Goal: Participate in discussion: Engage in conversation with other users on a specific topic

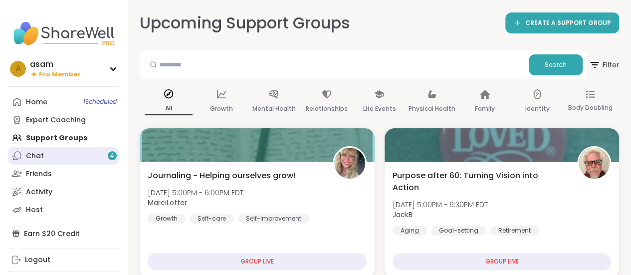
drag, startPoint x: 0, startPoint y: 0, endPoint x: 48, endPoint y: 155, distance: 162.0
click at [48, 155] on link "Chat 4" at bounding box center [63, 156] width 111 height 18
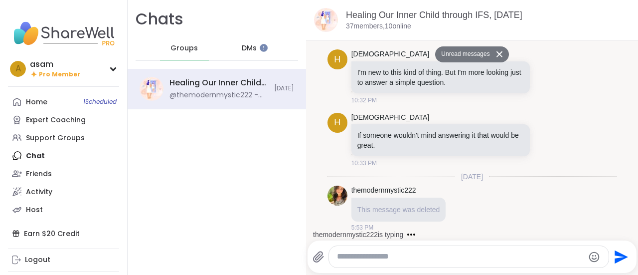
click at [247, 49] on span "DMs" at bounding box center [249, 48] width 15 height 10
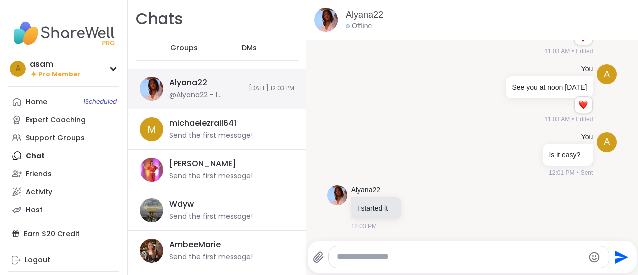
click at [214, 95] on div "@Alyana22 - I started it" at bounding box center [206, 95] width 73 height 10
click at [193, 50] on span "Groups" at bounding box center [184, 48] width 27 height 10
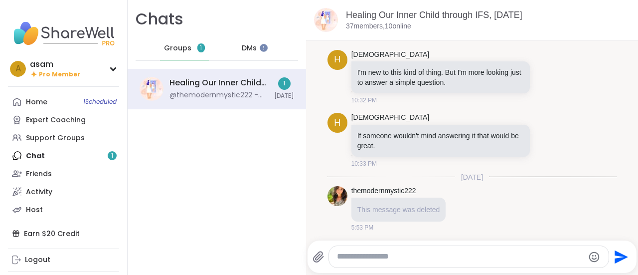
scroll to position [167, 0]
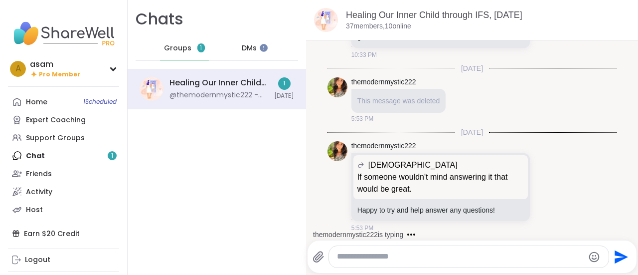
click at [43, 155] on div "Home 1 Scheduled Expert Coaching Support Groups Chat 1 Friends Activity Host" at bounding box center [63, 156] width 111 height 126
click at [202, 93] on div "@themodernmystic222 - Happy to try and help answer any questions!" at bounding box center [219, 95] width 99 height 10
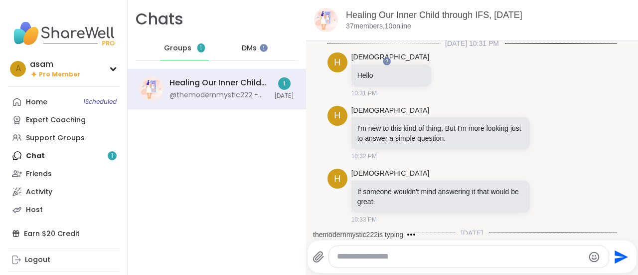
scroll to position [0, 0]
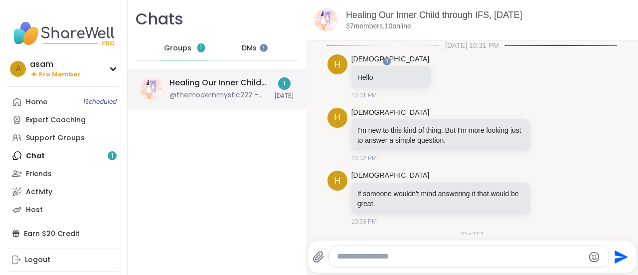
click at [289, 102] on div "Healing Our Inner Child through IFS, Oct 09 @themodernmystic222 - Happy to try …" at bounding box center [217, 89] width 179 height 40
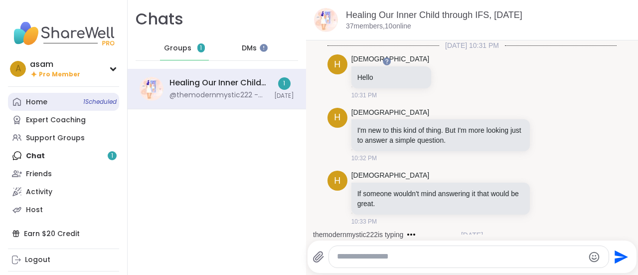
click at [47, 100] on link "Home 1 Scheduled" at bounding box center [63, 102] width 111 height 18
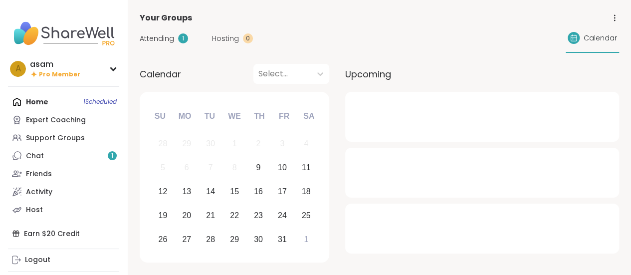
click at [104, 99] on div "Home 1 Scheduled Expert Coaching Support Groups Chat 1 Friends Activity Host" at bounding box center [63, 156] width 111 height 126
click at [156, 36] on span "Attending" at bounding box center [157, 38] width 34 height 10
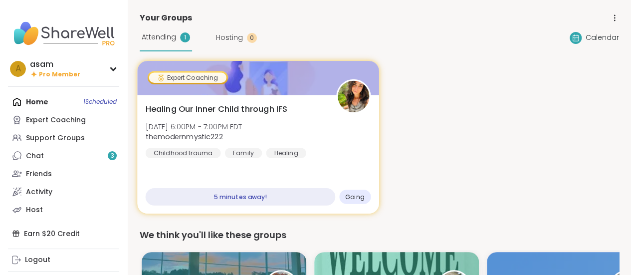
click at [201, 77] on div "Expert Coaching" at bounding box center [187, 77] width 77 height 10
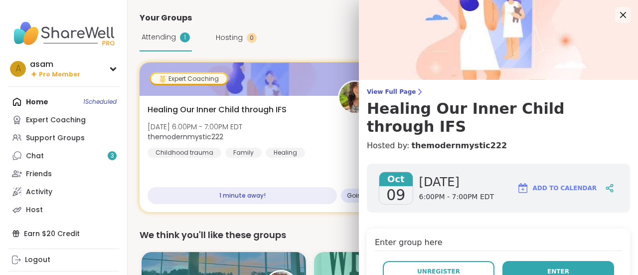
click at [548, 267] on span "Enter" at bounding box center [559, 271] width 22 height 9
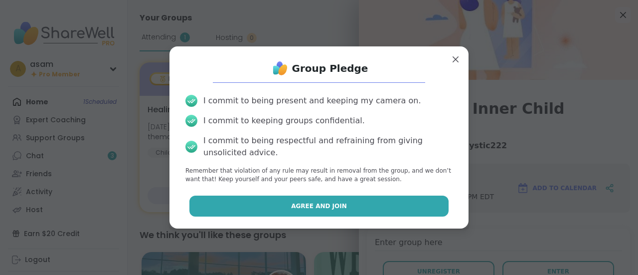
click at [301, 210] on span "Agree and Join" at bounding box center [319, 205] width 56 height 9
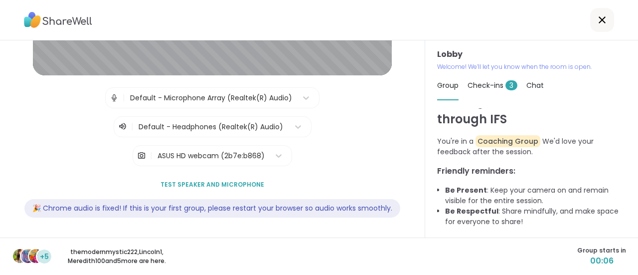
scroll to position [14, 0]
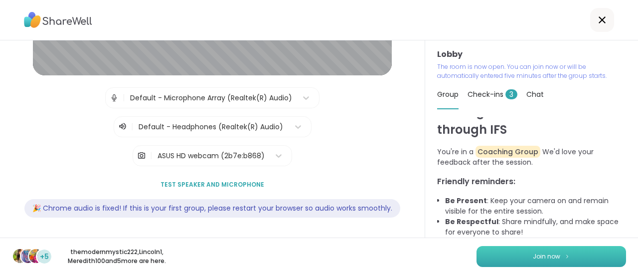
click at [556, 255] on button "Join now" at bounding box center [552, 256] width 150 height 21
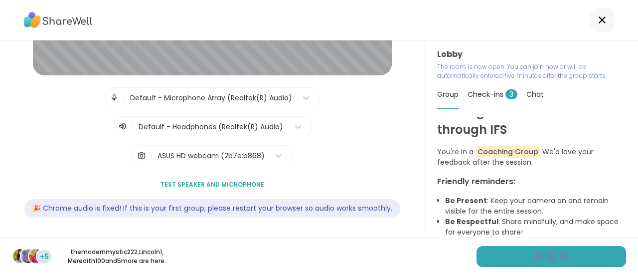
scroll to position [11, 0]
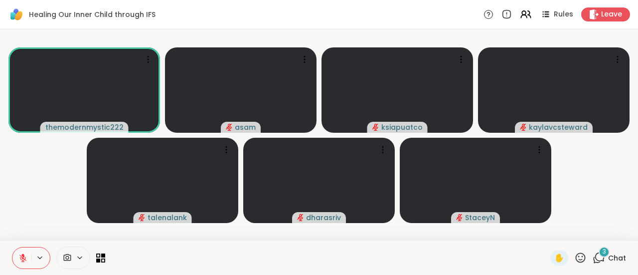
click at [599, 256] on div "3" at bounding box center [604, 251] width 11 height 11
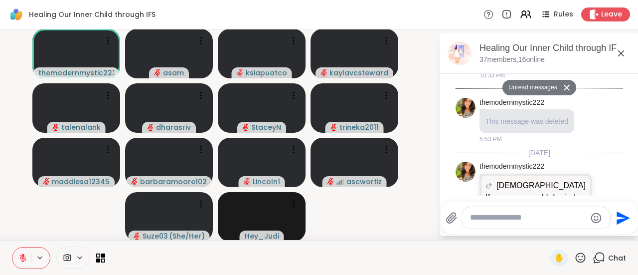
scroll to position [615, 0]
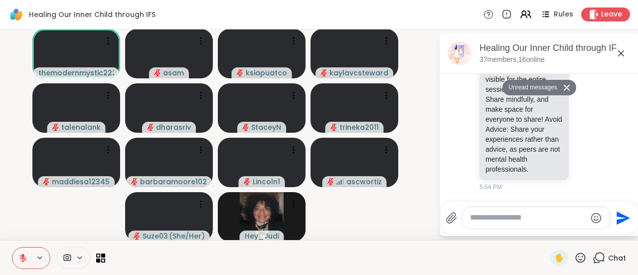
click at [424, 16] on div "Healing Our Inner Child through IFS Rules Leave" at bounding box center [319, 14] width 638 height 29
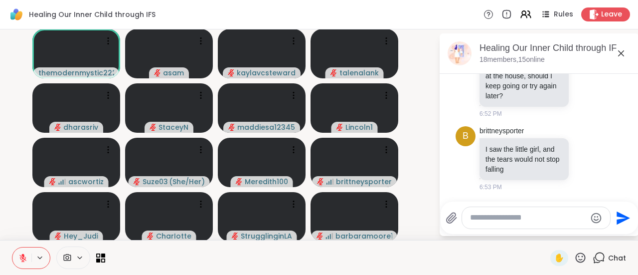
scroll to position [1391, 0]
click at [86, 68] on span "themodernmystic222" at bounding box center [76, 73] width 76 height 10
click at [421, 225] on video-player-container "themodernmystic222 asam kaylavcsteward talenalank dharasriv StaceyN maddiesa123…" at bounding box center [219, 134] width 427 height 202
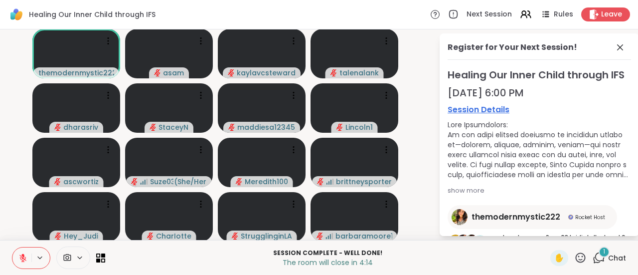
click at [459, 196] on div "show more" at bounding box center [540, 191] width 184 height 10
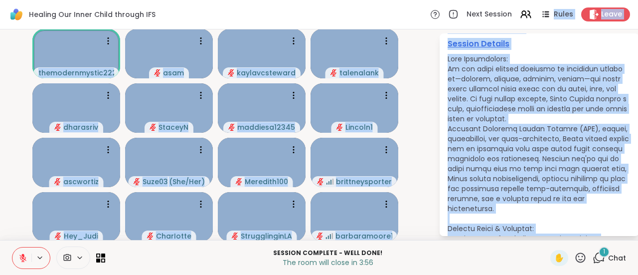
scroll to position [0, 0]
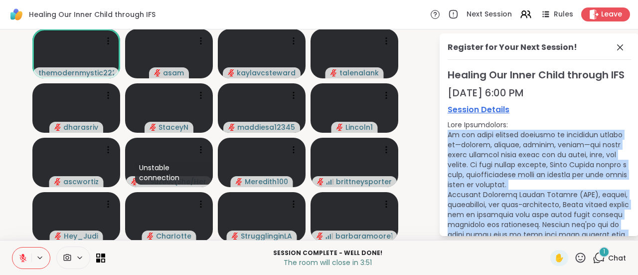
drag, startPoint x: 585, startPoint y: 192, endPoint x: 443, endPoint y: 146, distance: 148.3
copy div "We all carry younger versions of ourselves within us—playful, wounded, curious,…"
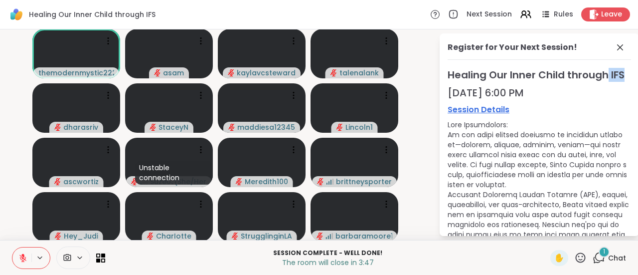
drag, startPoint x: 631, startPoint y: 72, endPoint x: 631, endPoint y: 86, distance: 13.5
click at [630, 86] on html "Healing Our Inner Child through IFS Next Session Rules Leave themodernmystic222…" at bounding box center [319, 137] width 638 height 275
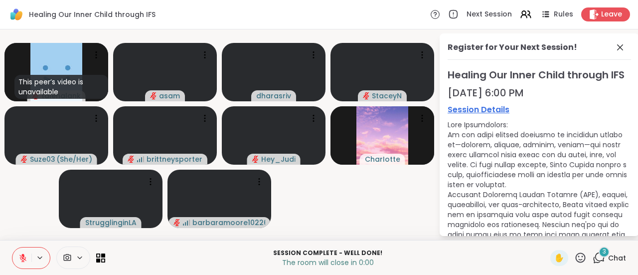
click at [465, 248] on div "Session Complete - well done! The room will close in 0:00" at bounding box center [327, 257] width 433 height 22
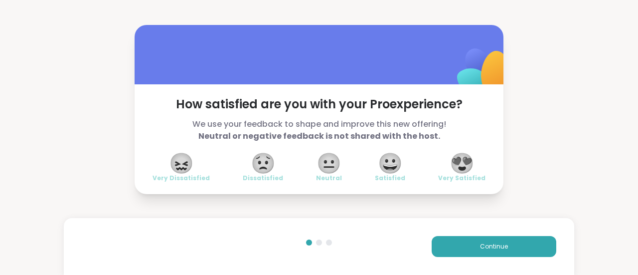
click at [460, 164] on span "😍" at bounding box center [462, 163] width 25 height 18
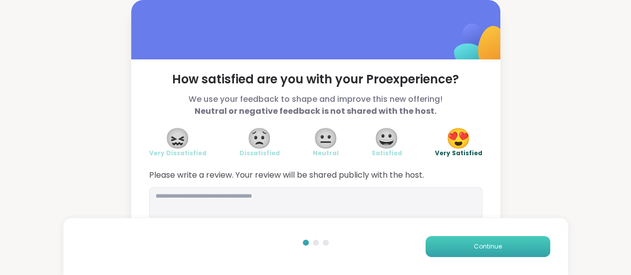
click at [466, 240] on button "Continue" at bounding box center [487, 246] width 125 height 21
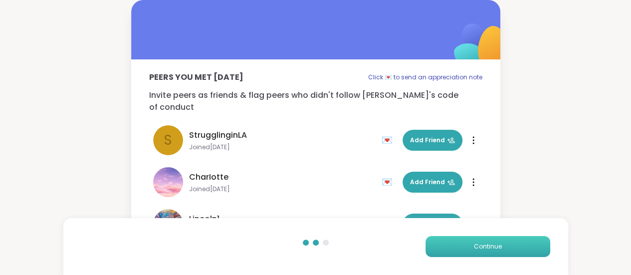
click at [466, 240] on button "Continue" at bounding box center [487, 246] width 125 height 21
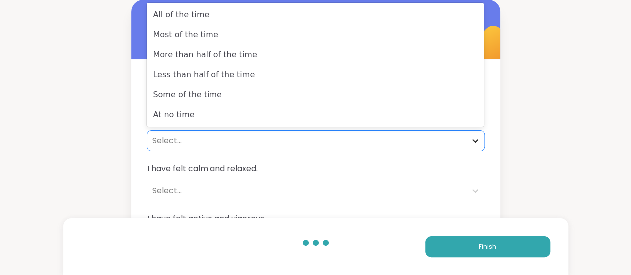
click at [475, 144] on icon at bounding box center [475, 141] width 10 height 10
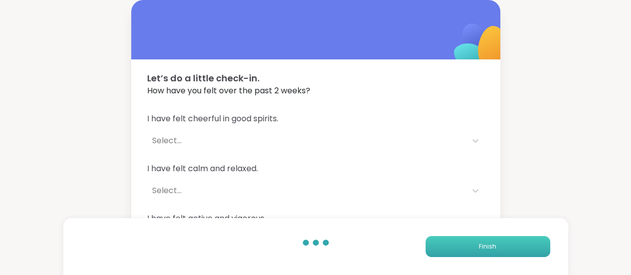
click at [487, 242] on span "Finish" at bounding box center [487, 246] width 17 height 9
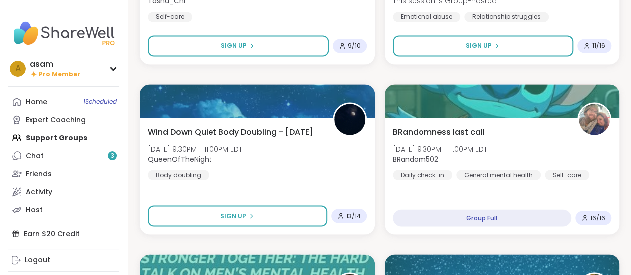
scroll to position [904, 0]
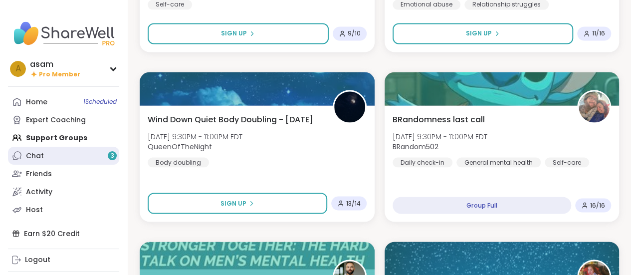
click at [80, 156] on link "Chat 3" at bounding box center [63, 156] width 111 height 18
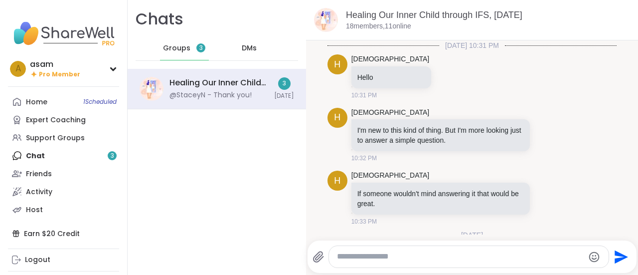
scroll to position [1261, 0]
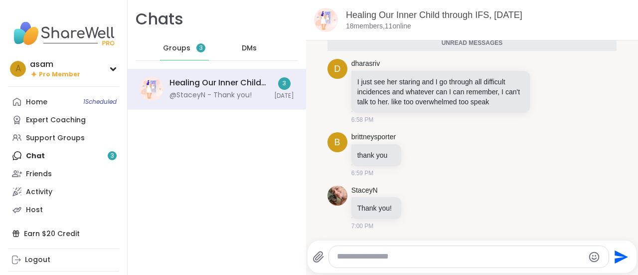
click at [429, 259] on textarea "Type your message" at bounding box center [460, 256] width 247 height 10
type textarea "**********"
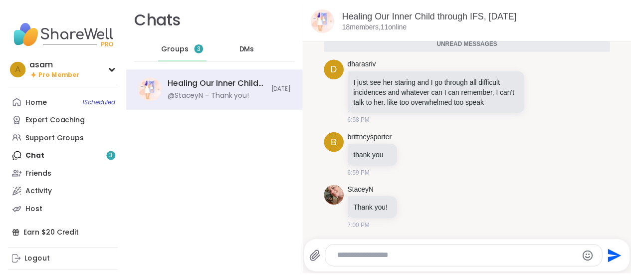
scroll to position [1290, 0]
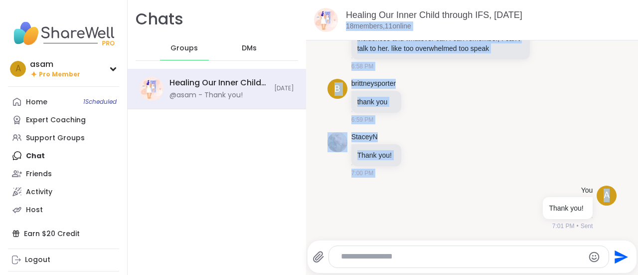
drag, startPoint x: 631, startPoint y: 197, endPoint x: 638, endPoint y: 18, distance: 178.2
click at [630, 18] on html "asam Pro Member a asam Pro Member Profile Membership Settings Help Home 1 Sched…" at bounding box center [319, 137] width 638 height 275
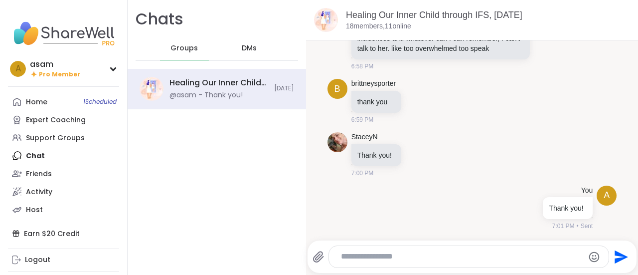
click at [181, 128] on div "Chats Groups DMs Healing Our Inner Child through IFS, Oct 09 @asam - Thank you!…" at bounding box center [217, 137] width 179 height 275
click at [67, 118] on div "Expert Coaching" at bounding box center [56, 120] width 60 height 10
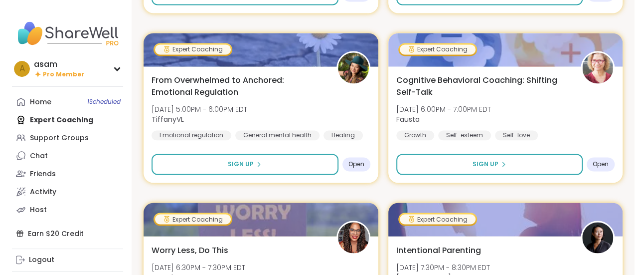
scroll to position [2669, 0]
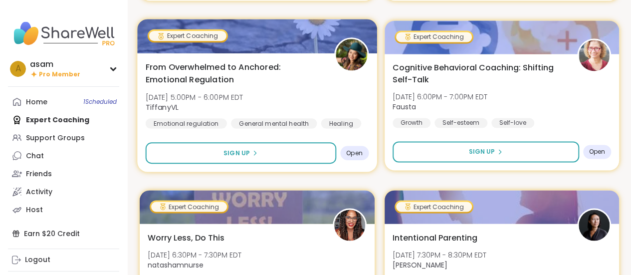
click at [212, 68] on span "From Overwhelmed to Anchored: Emotional Regulation" at bounding box center [234, 73] width 177 height 24
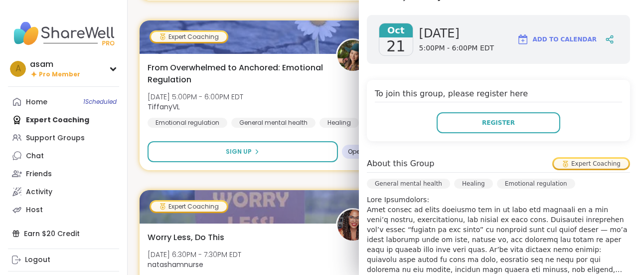
scroll to position [260, 0]
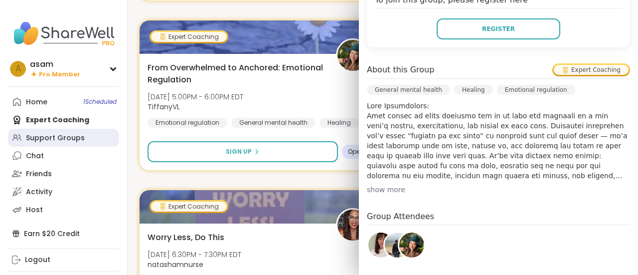
click at [43, 136] on div "Support Groups" at bounding box center [55, 138] width 59 height 10
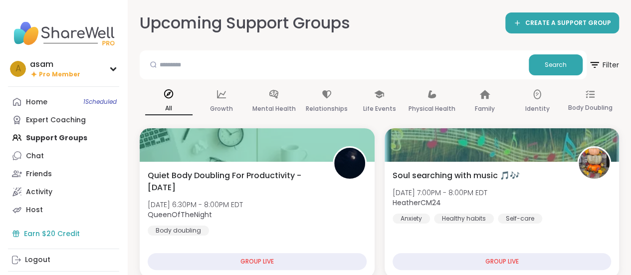
click at [51, 230] on div "Earn $20 Credit" at bounding box center [63, 233] width 111 height 18
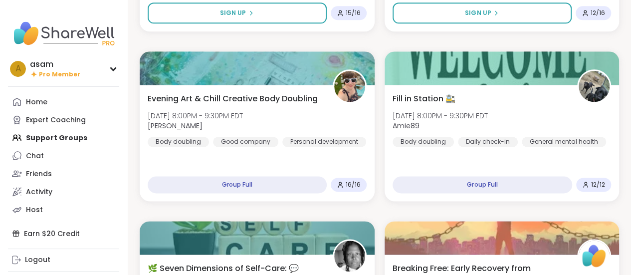
scroll to position [590, 0]
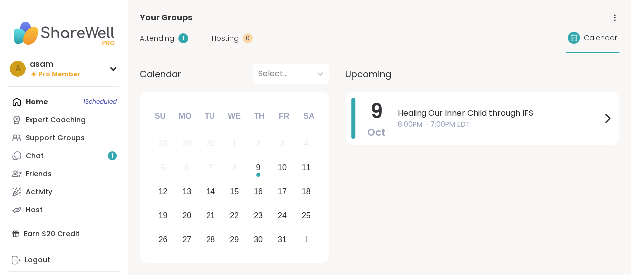
click at [44, 101] on div "Home 1 Scheduled Expert Coaching Support Groups Chat 1 Friends Activity Host" at bounding box center [63, 156] width 111 height 126
click at [37, 102] on div "Home 1 Scheduled Expert Coaching Support Groups Chat 1 Friends Activity Host" at bounding box center [63, 156] width 111 height 126
click at [43, 117] on div "Expert Coaching" at bounding box center [56, 120] width 60 height 10
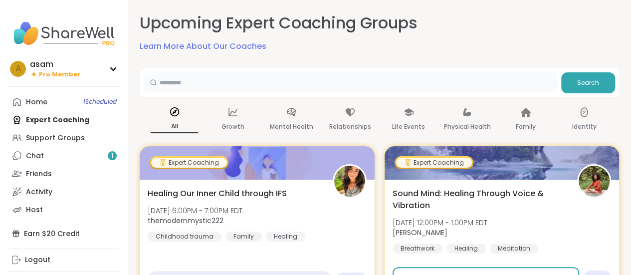
click at [183, 84] on input "text" at bounding box center [350, 82] width 413 height 20
type input "***"
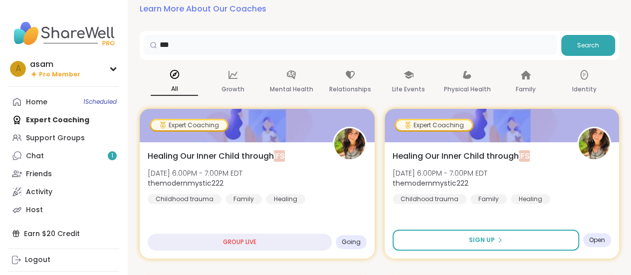
scroll to position [42, 0]
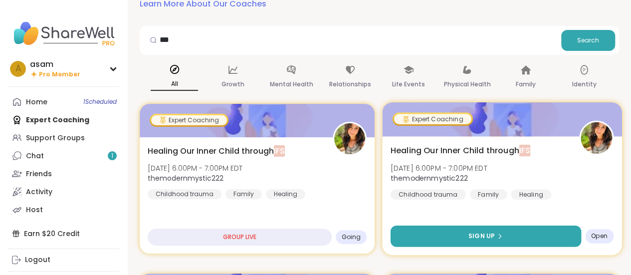
click at [481, 239] on span "Sign Up" at bounding box center [481, 235] width 26 height 9
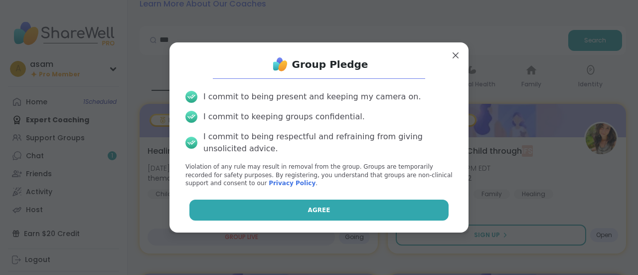
click at [373, 213] on button "Agree" at bounding box center [320, 209] width 260 height 21
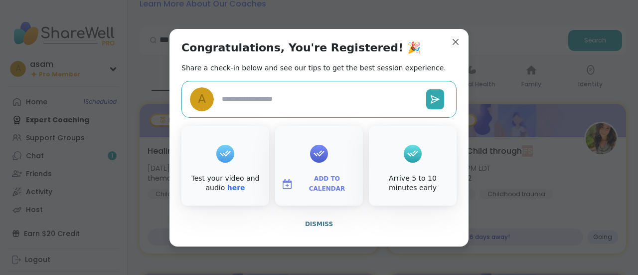
type textarea "*"
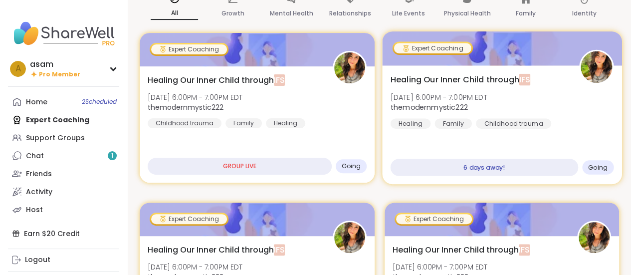
scroll to position [112, 0]
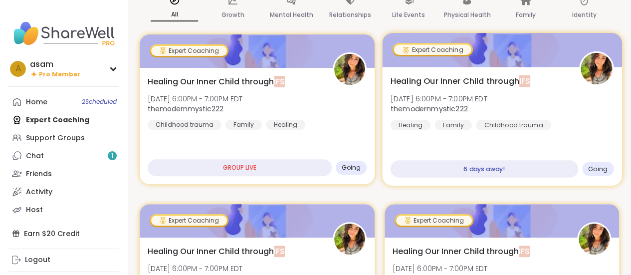
click at [471, 170] on div "6 days away!" at bounding box center [484, 168] width 188 height 17
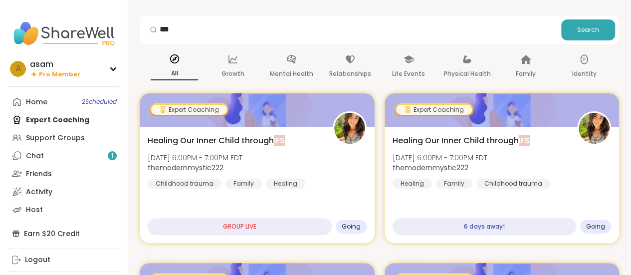
scroll to position [51, 0]
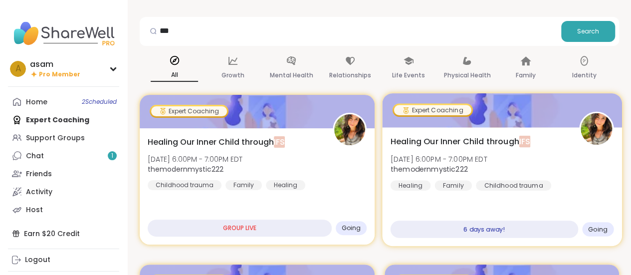
click at [415, 111] on div "Expert Coaching" at bounding box center [432, 110] width 77 height 10
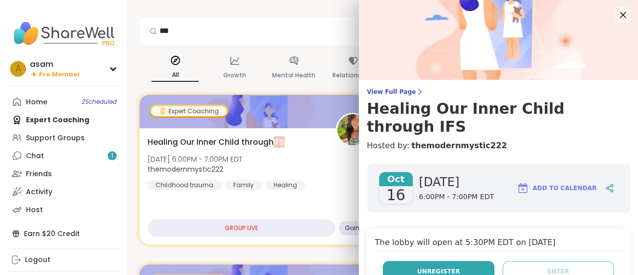
click at [426, 267] on span "Unregister" at bounding box center [438, 271] width 43 height 9
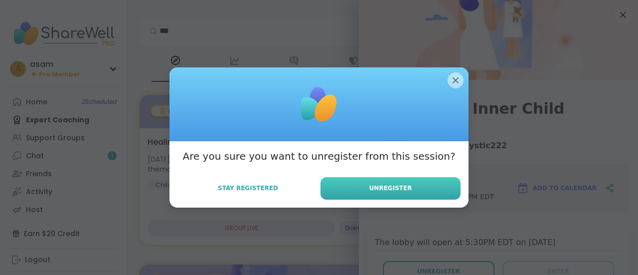
click at [434, 194] on button "Unregister" at bounding box center [391, 188] width 140 height 22
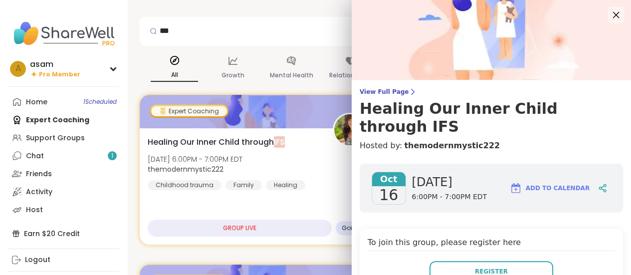
click at [613, 12] on icon at bounding box center [616, 15] width 6 height 6
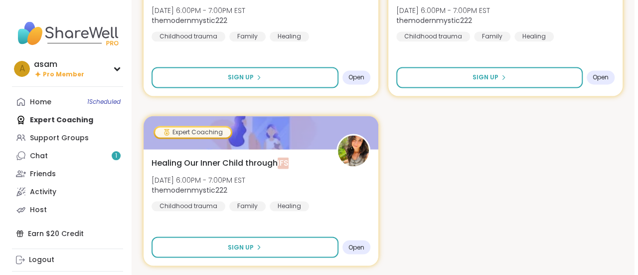
scroll to position [0, 0]
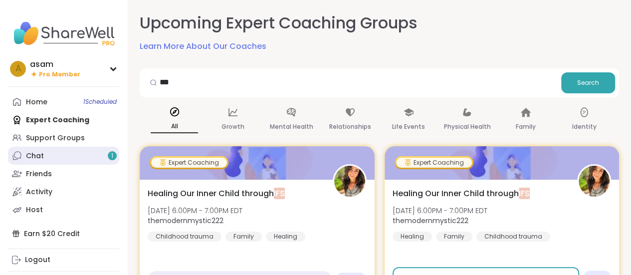
click at [44, 156] on link "Chat 1" at bounding box center [63, 156] width 111 height 18
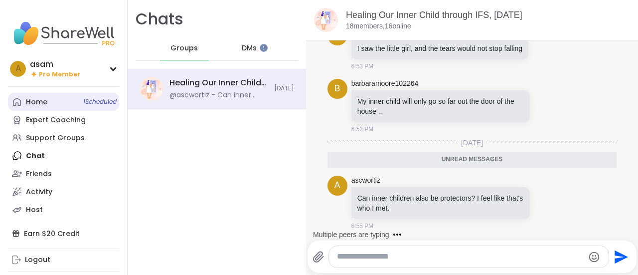
click at [42, 97] on div "Home 1 Scheduled" at bounding box center [36, 102] width 21 height 10
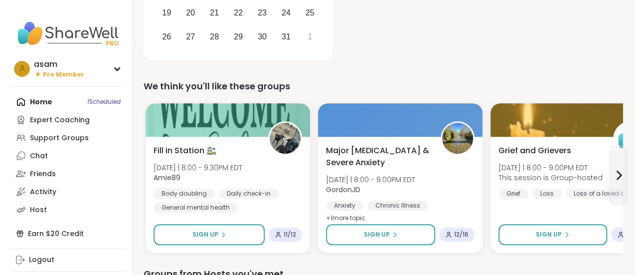
scroll to position [205, 0]
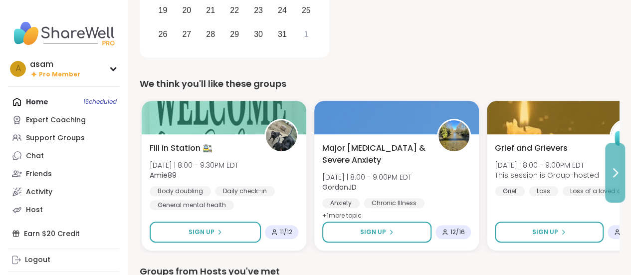
click at [616, 174] on icon at bounding box center [615, 173] width 12 height 12
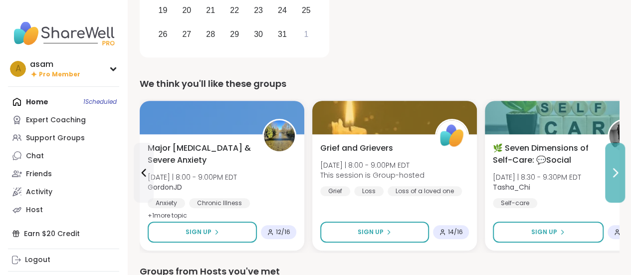
click at [614, 168] on icon at bounding box center [615, 173] width 12 height 12
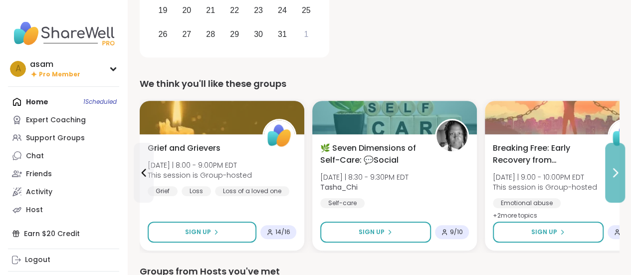
click at [614, 168] on icon at bounding box center [615, 173] width 12 height 12
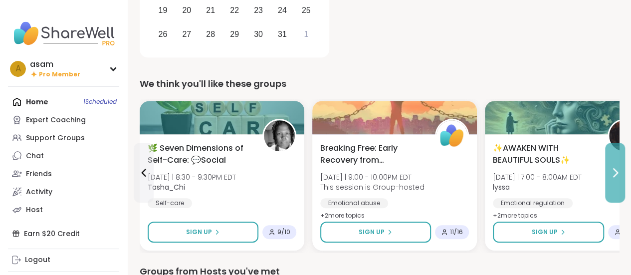
click at [614, 168] on icon at bounding box center [615, 173] width 12 height 12
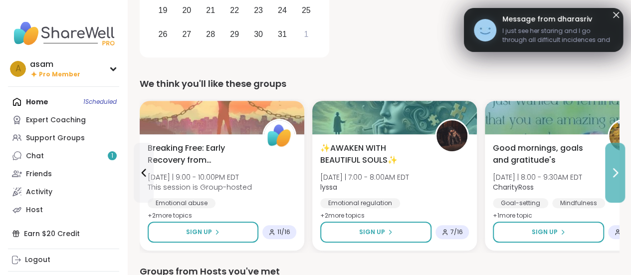
click at [614, 168] on icon at bounding box center [615, 173] width 12 height 12
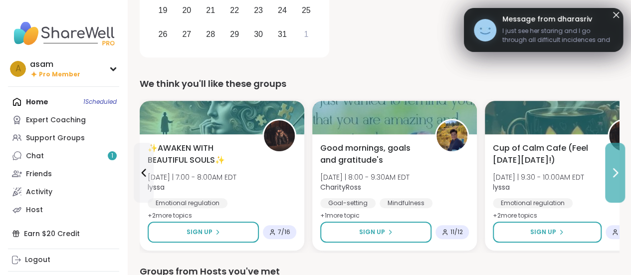
click at [614, 168] on icon at bounding box center [615, 173] width 12 height 12
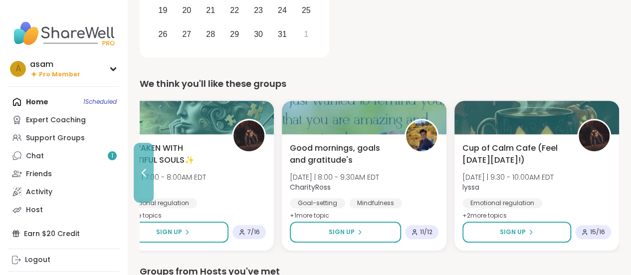
click at [146, 175] on icon at bounding box center [144, 173] width 12 height 12
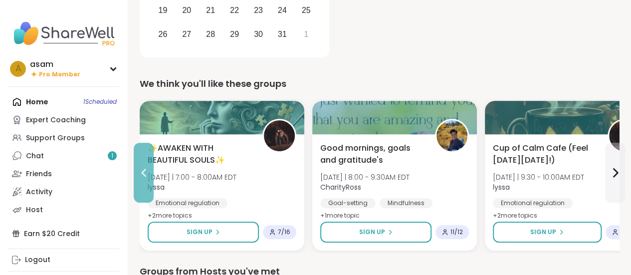
click at [146, 175] on icon at bounding box center [144, 173] width 12 height 12
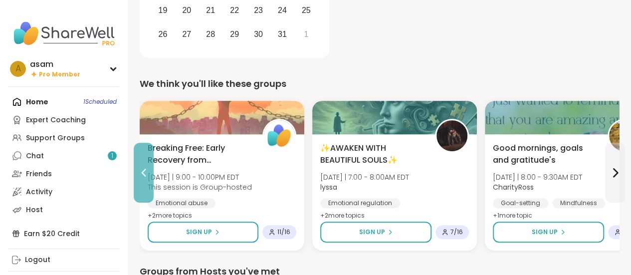
click at [146, 175] on icon at bounding box center [144, 173] width 12 height 12
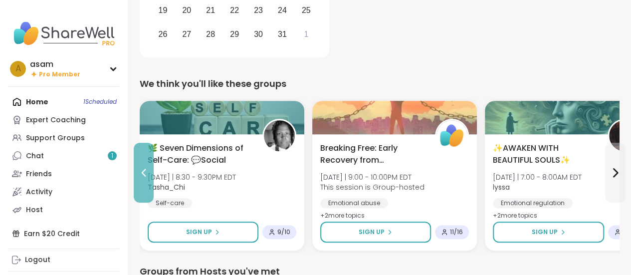
click at [146, 175] on icon at bounding box center [144, 173] width 12 height 12
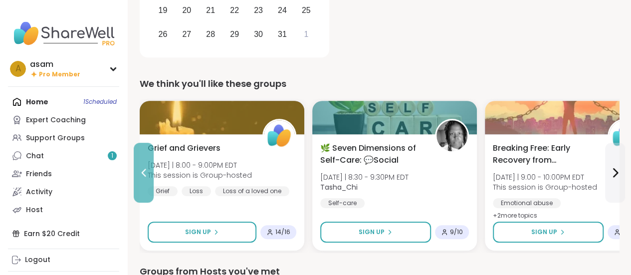
click at [146, 175] on icon at bounding box center [144, 173] width 12 height 12
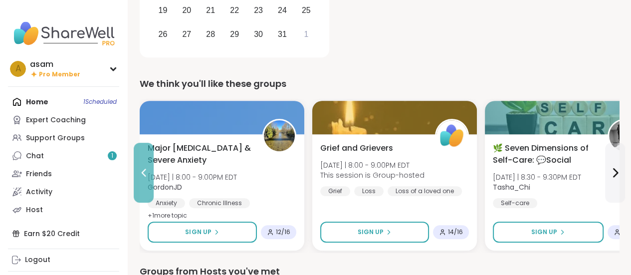
click at [146, 175] on icon at bounding box center [144, 173] width 12 height 12
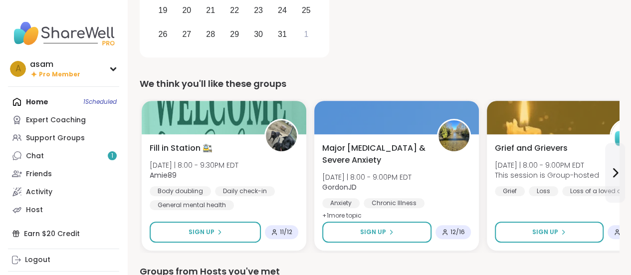
click at [146, 175] on div "Fill in Station 🚉 [DATE] | 8:00 - 9:30PM EDT Amie89 Body doubling Daily check-i…" at bounding box center [224, 192] width 165 height 116
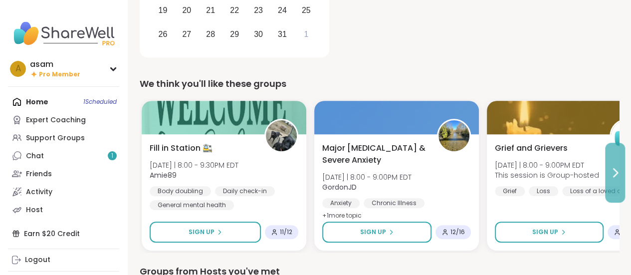
click at [617, 173] on icon at bounding box center [615, 173] width 4 height 8
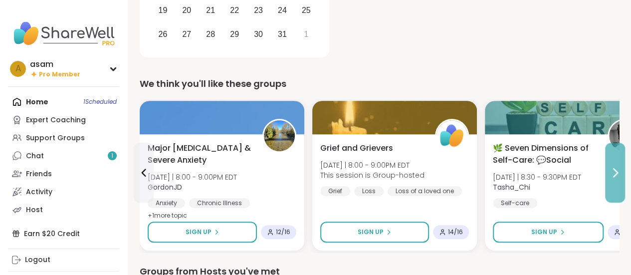
click at [617, 173] on icon at bounding box center [615, 173] width 4 height 8
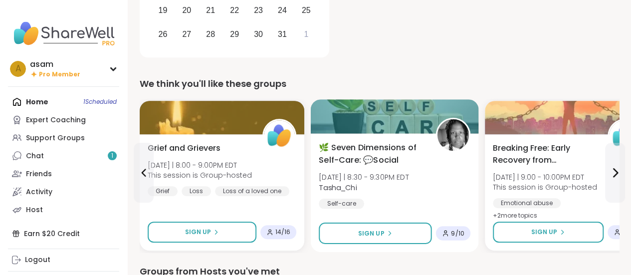
click at [386, 159] on span "🌿 Seven Dimensions of Self-Care: 💬Social" at bounding box center [372, 154] width 106 height 24
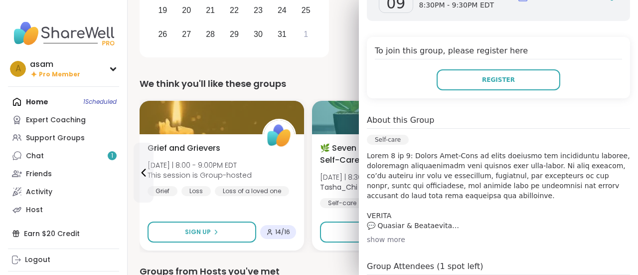
scroll to position [214, 0]
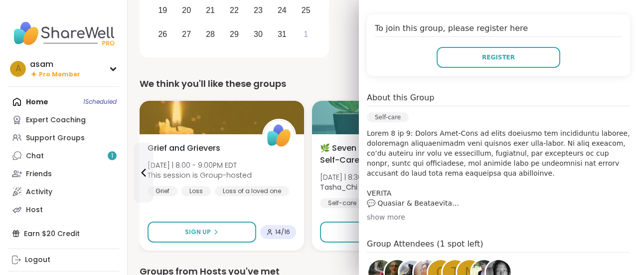
click at [384, 214] on div "show more" at bounding box center [498, 217] width 263 height 10
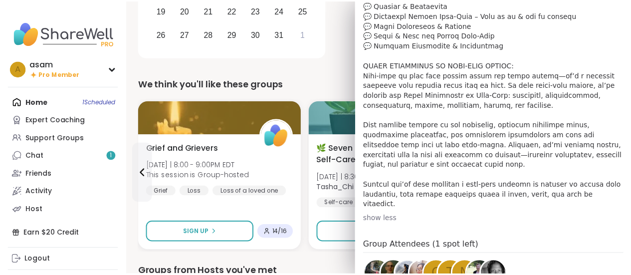
scroll to position [421, 0]
